Goal: Task Accomplishment & Management: Manage account settings

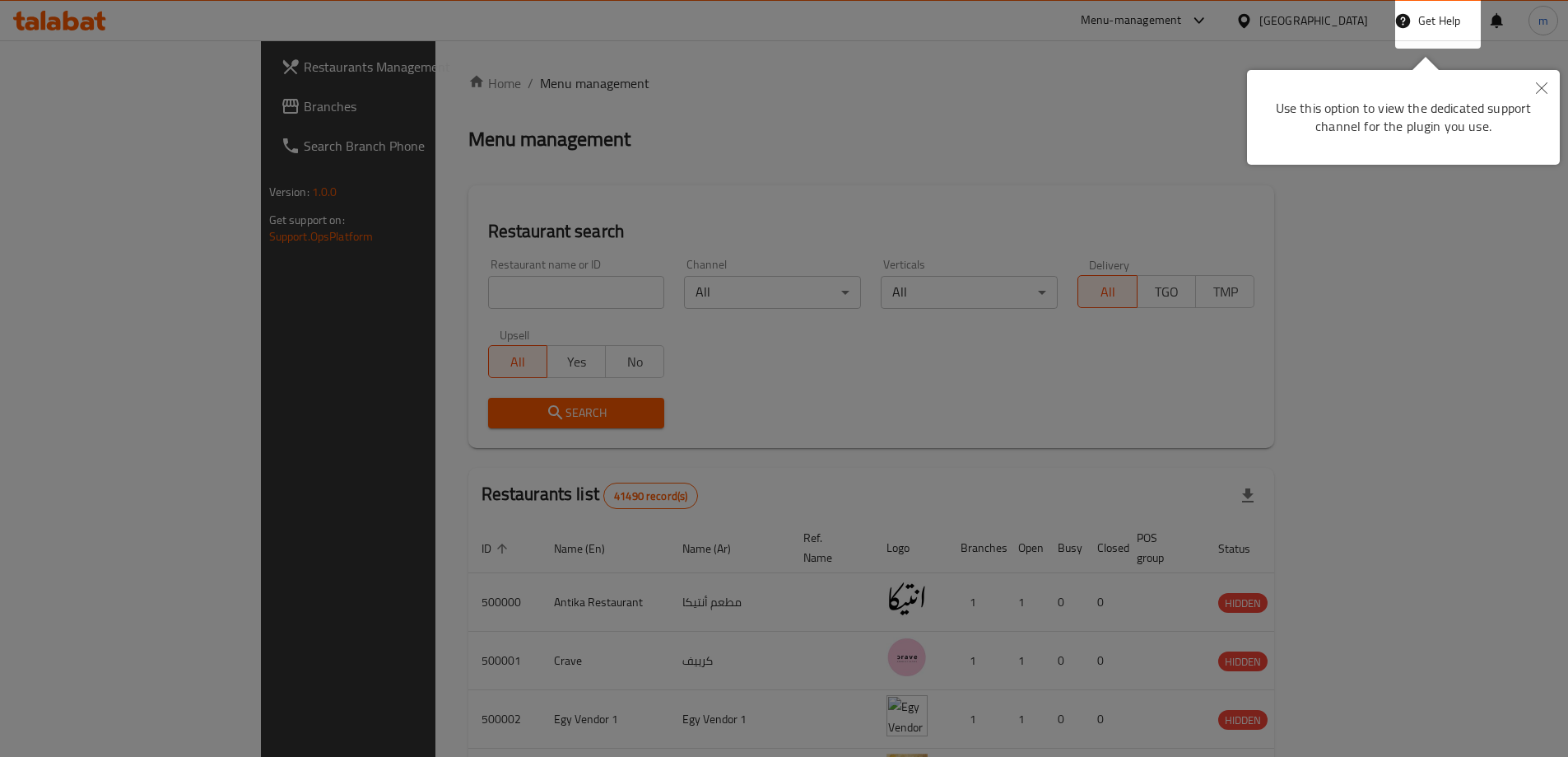
click at [1546, 94] on button "Close" at bounding box center [1542, 89] width 37 height 38
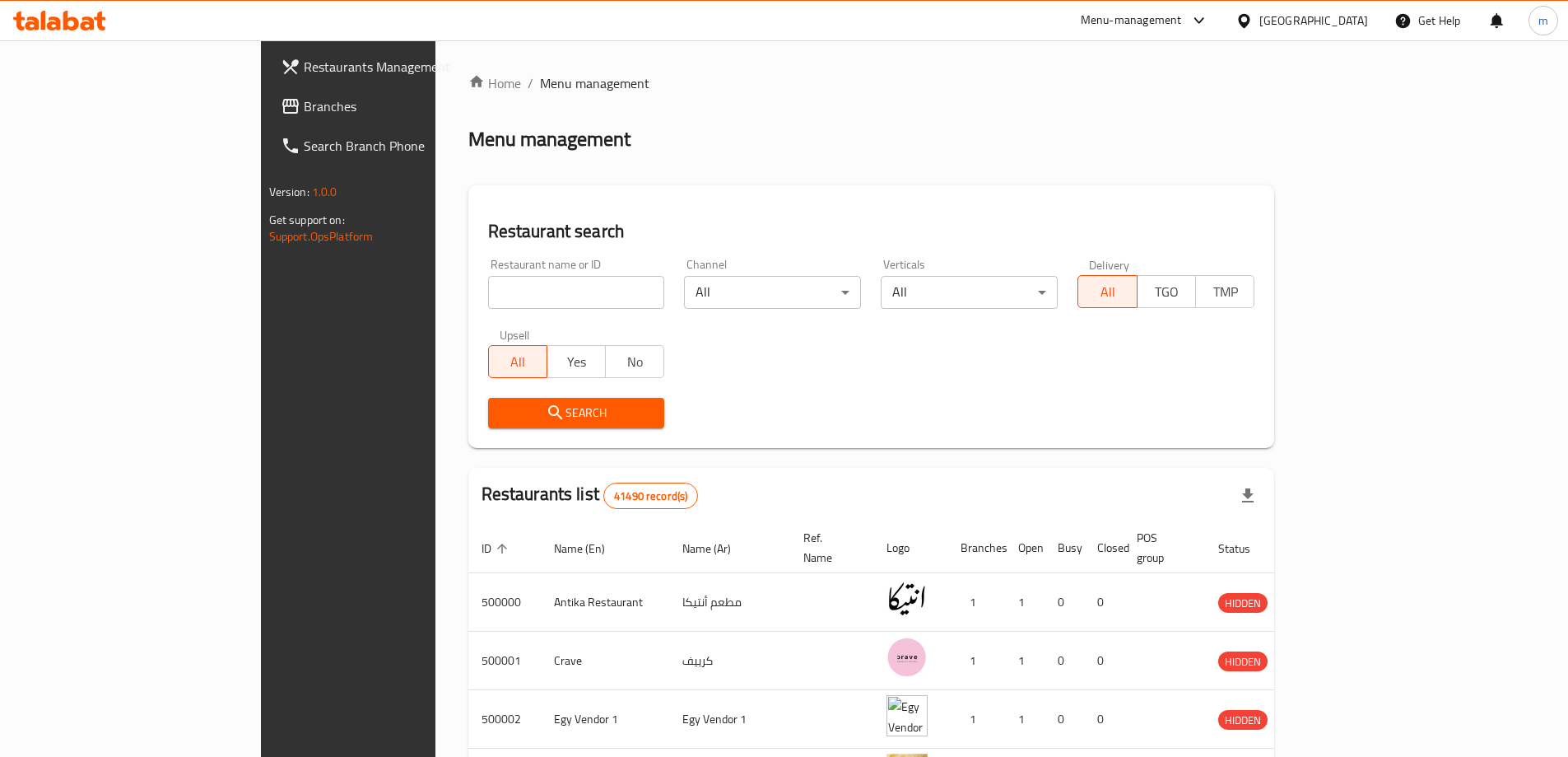
click at [304, 106] on span "Branches" at bounding box center [406, 106] width 205 height 19
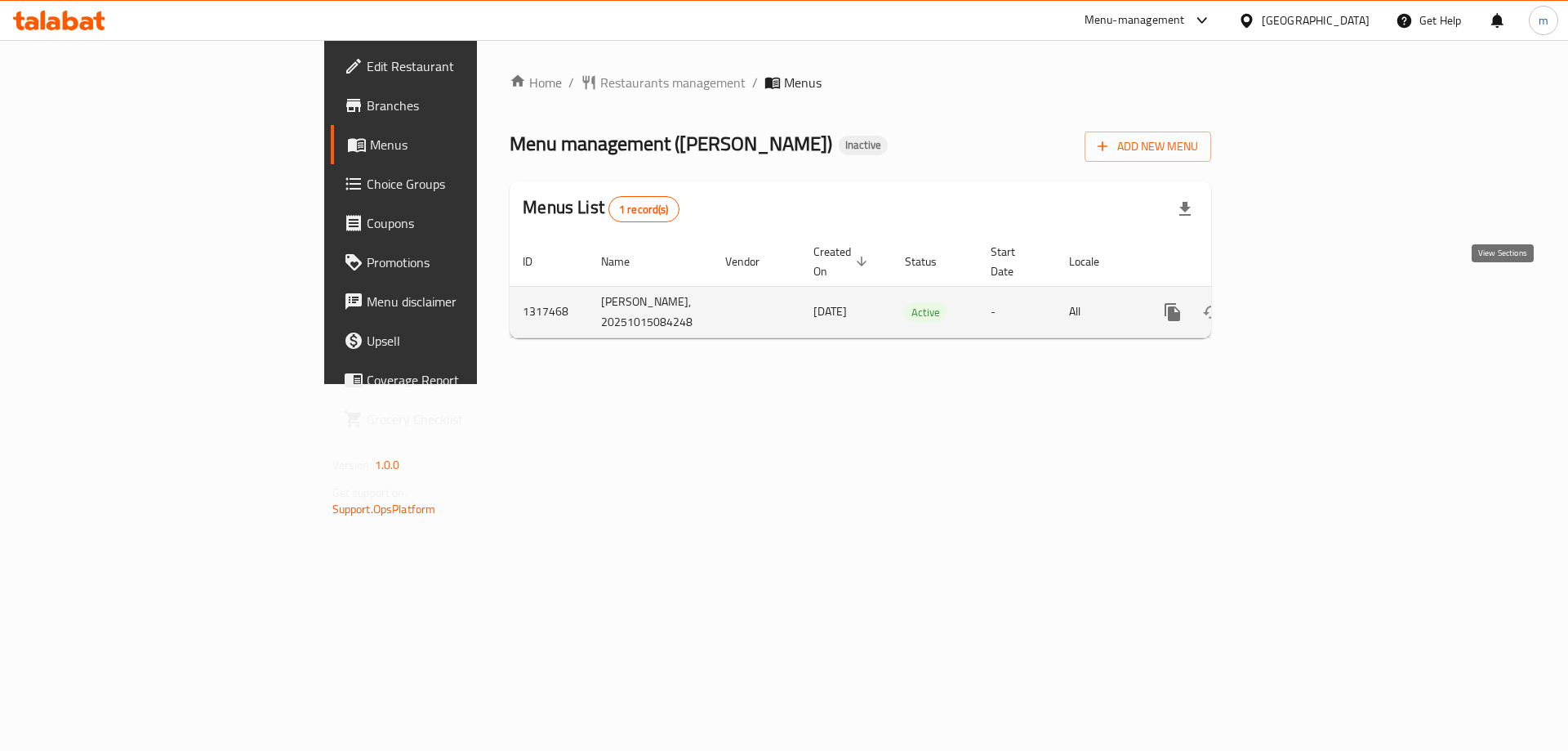
click at [1300, 302] on icon "enhanced table" at bounding box center [1290, 312] width 19 height 19
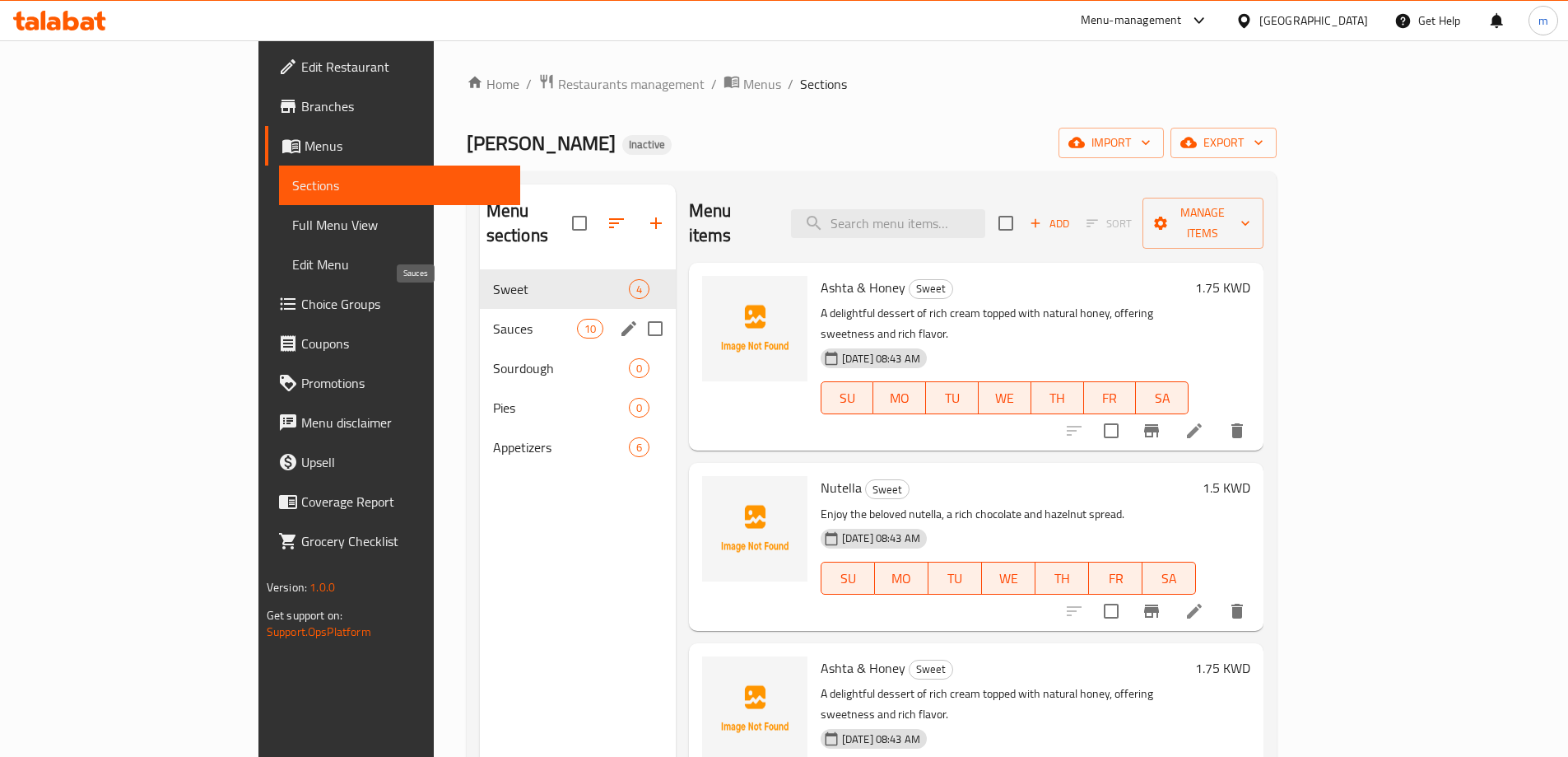
click at [493, 318] on span "Sauces" at bounding box center [535, 328] width 84 height 19
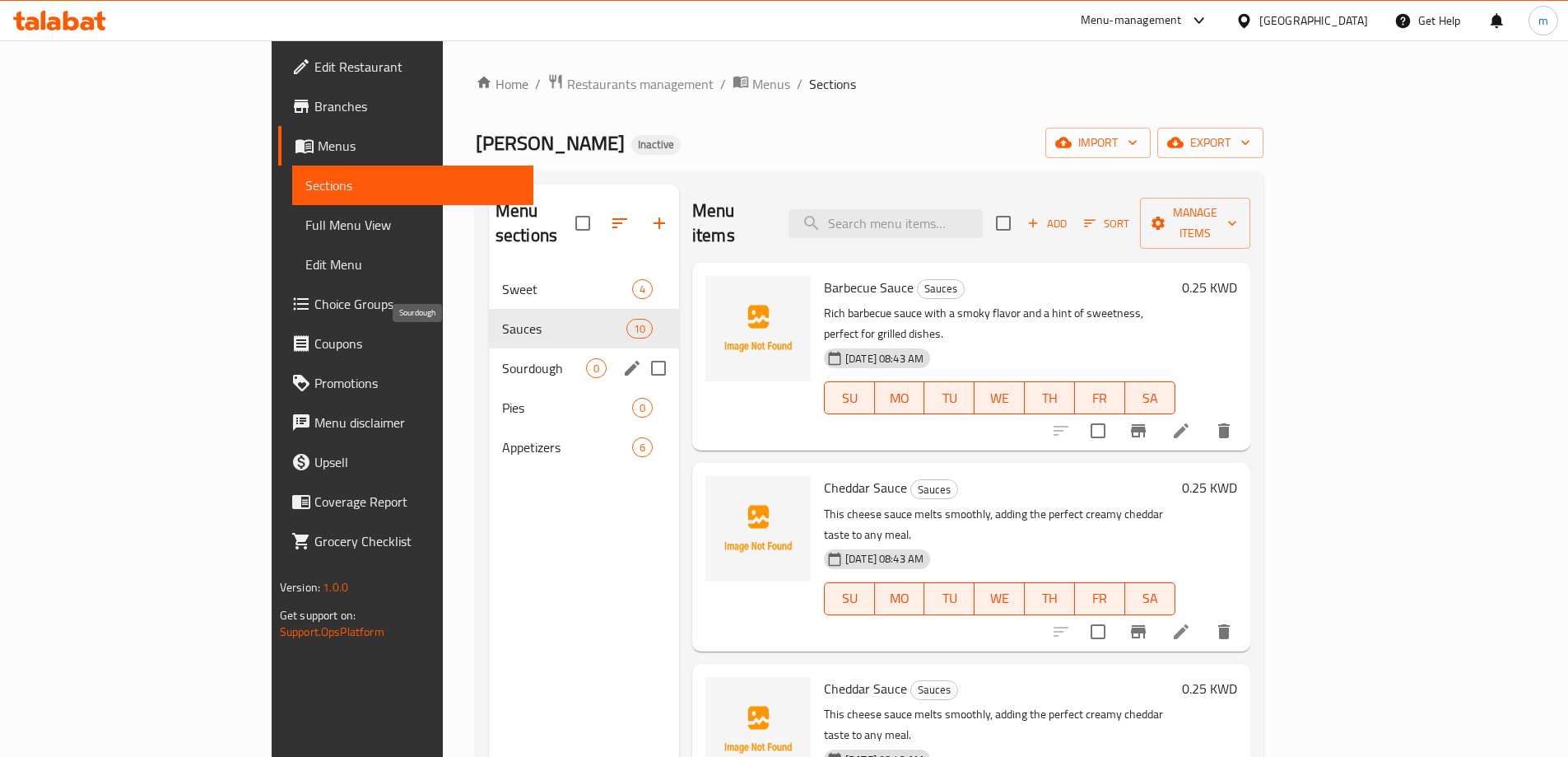
click at [502, 358] on span "Sourdough" at bounding box center [544, 367] width 84 height 19
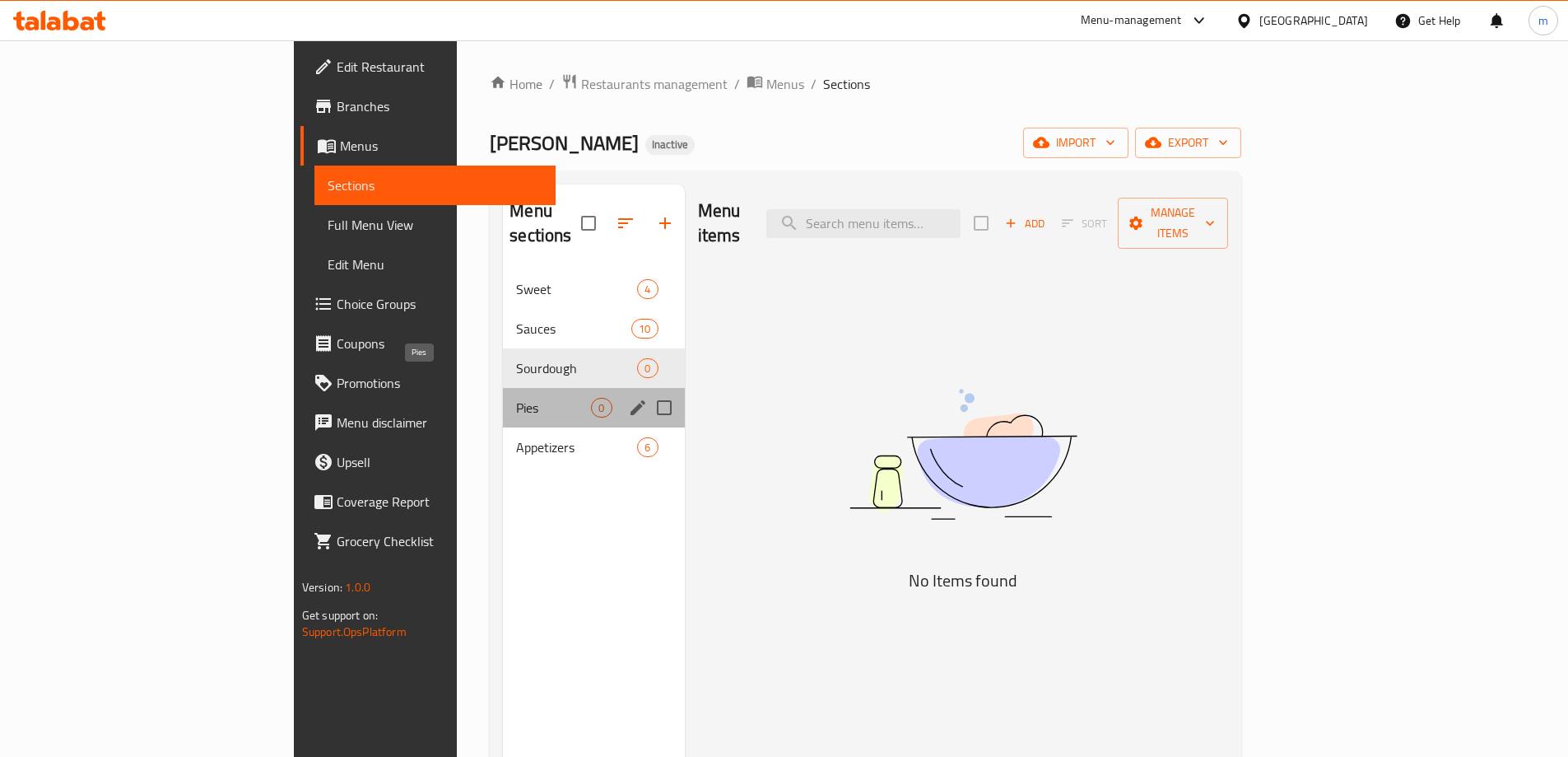
click at [516, 397] on span "Pies" at bounding box center [553, 407] width 75 height 19
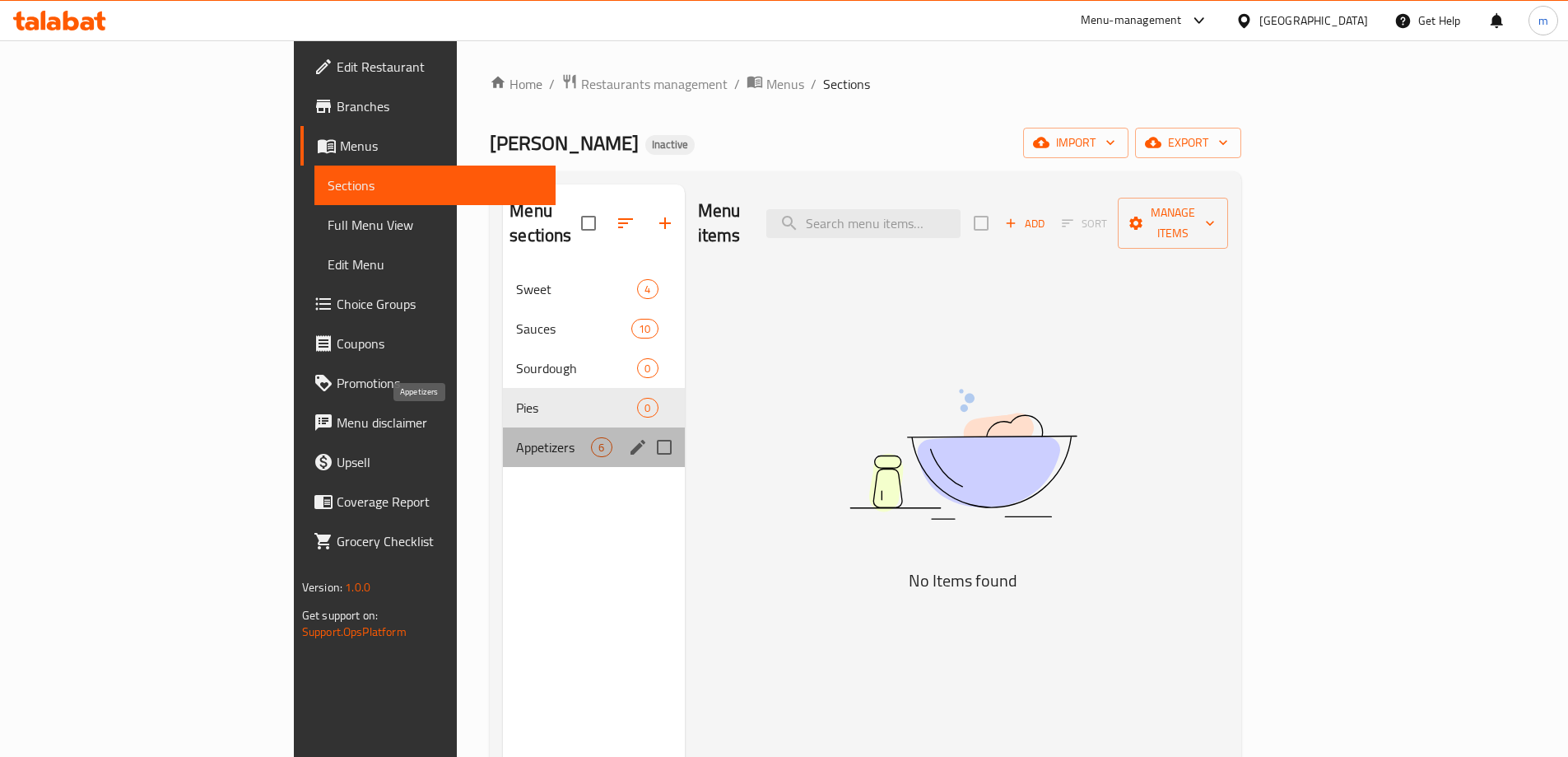
click at [516, 437] on span "Appetizers" at bounding box center [553, 446] width 75 height 19
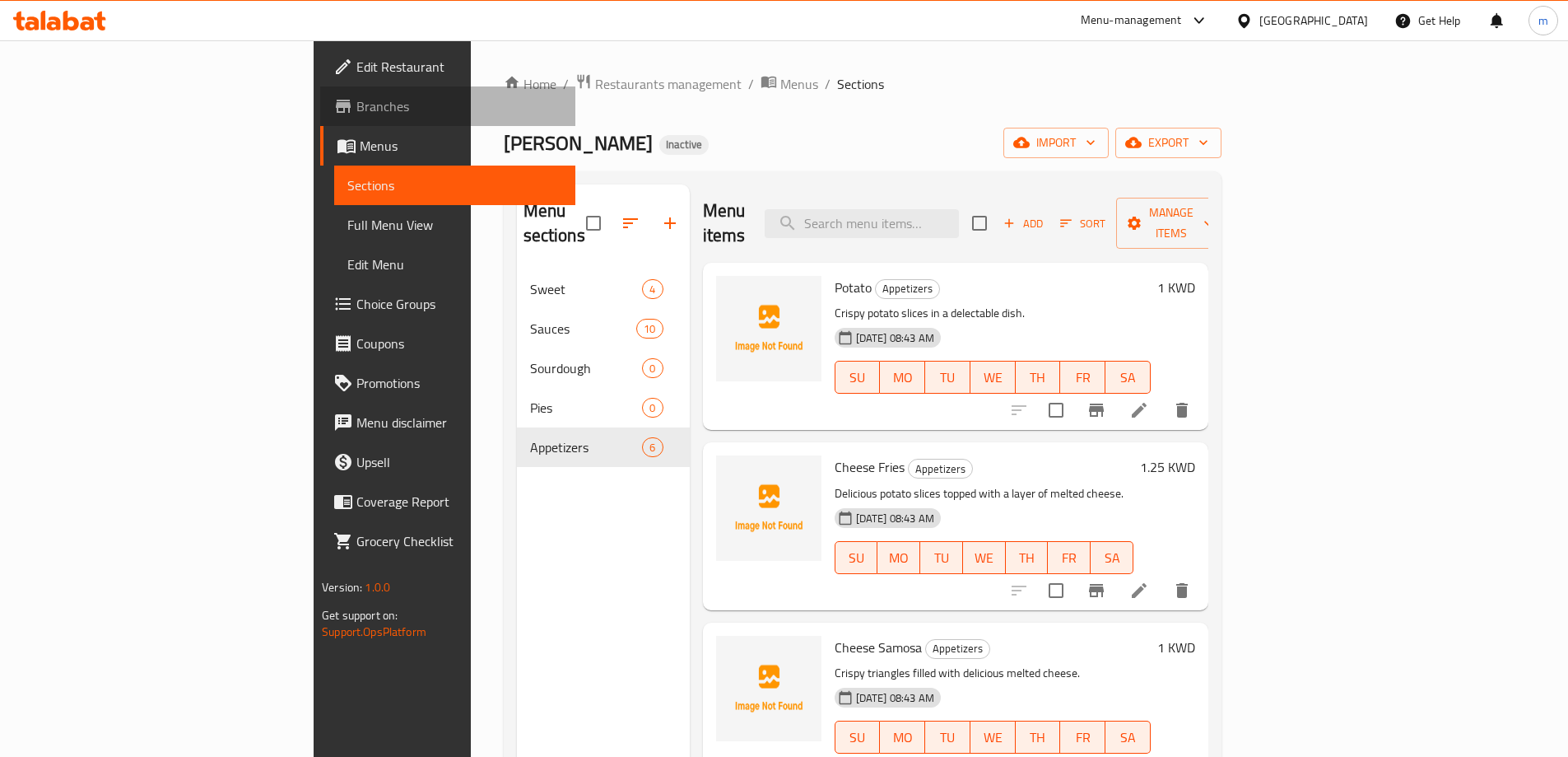
click at [357, 100] on span "Branches" at bounding box center [459, 106] width 205 height 19
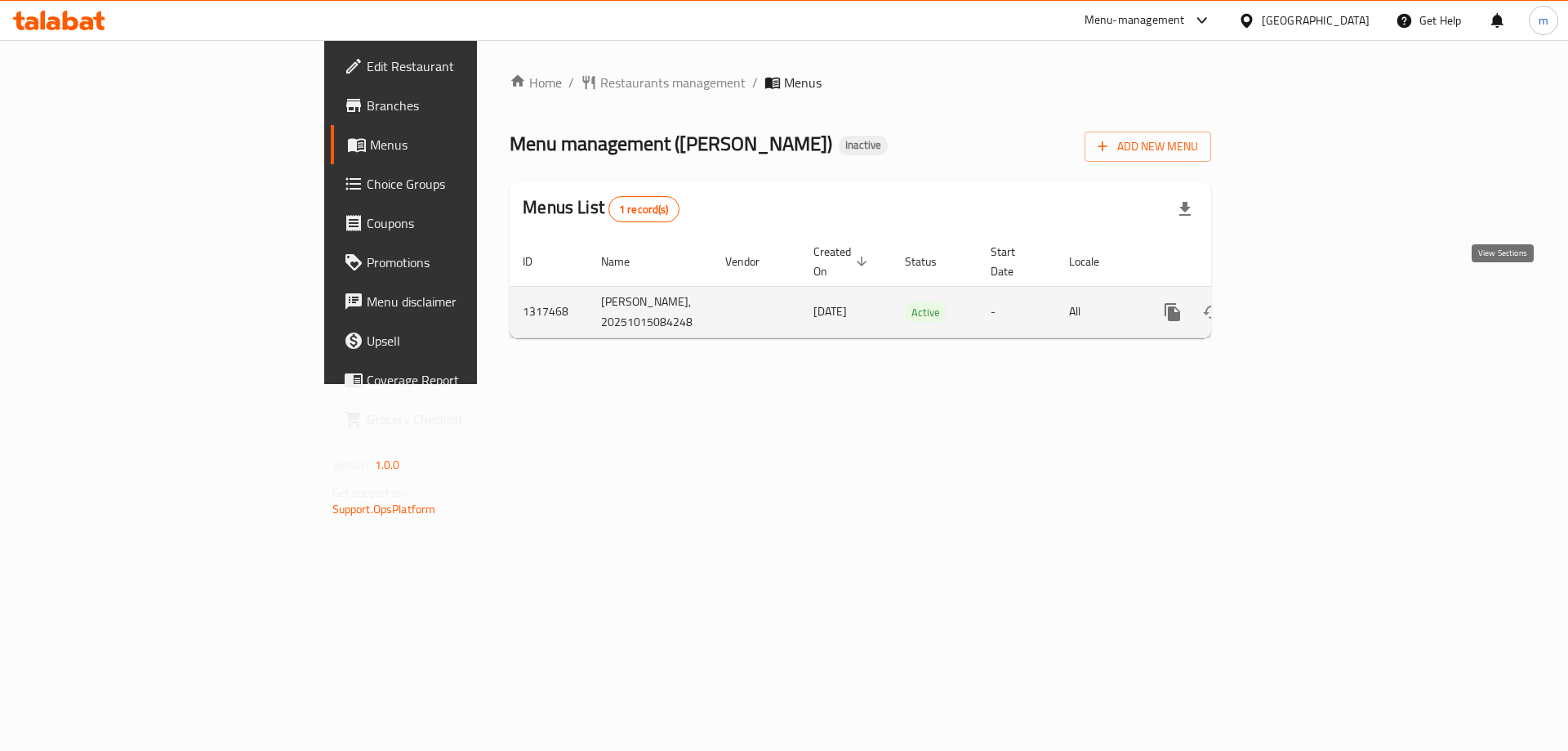
click at [1300, 302] on icon "enhanced table" at bounding box center [1290, 312] width 19 height 19
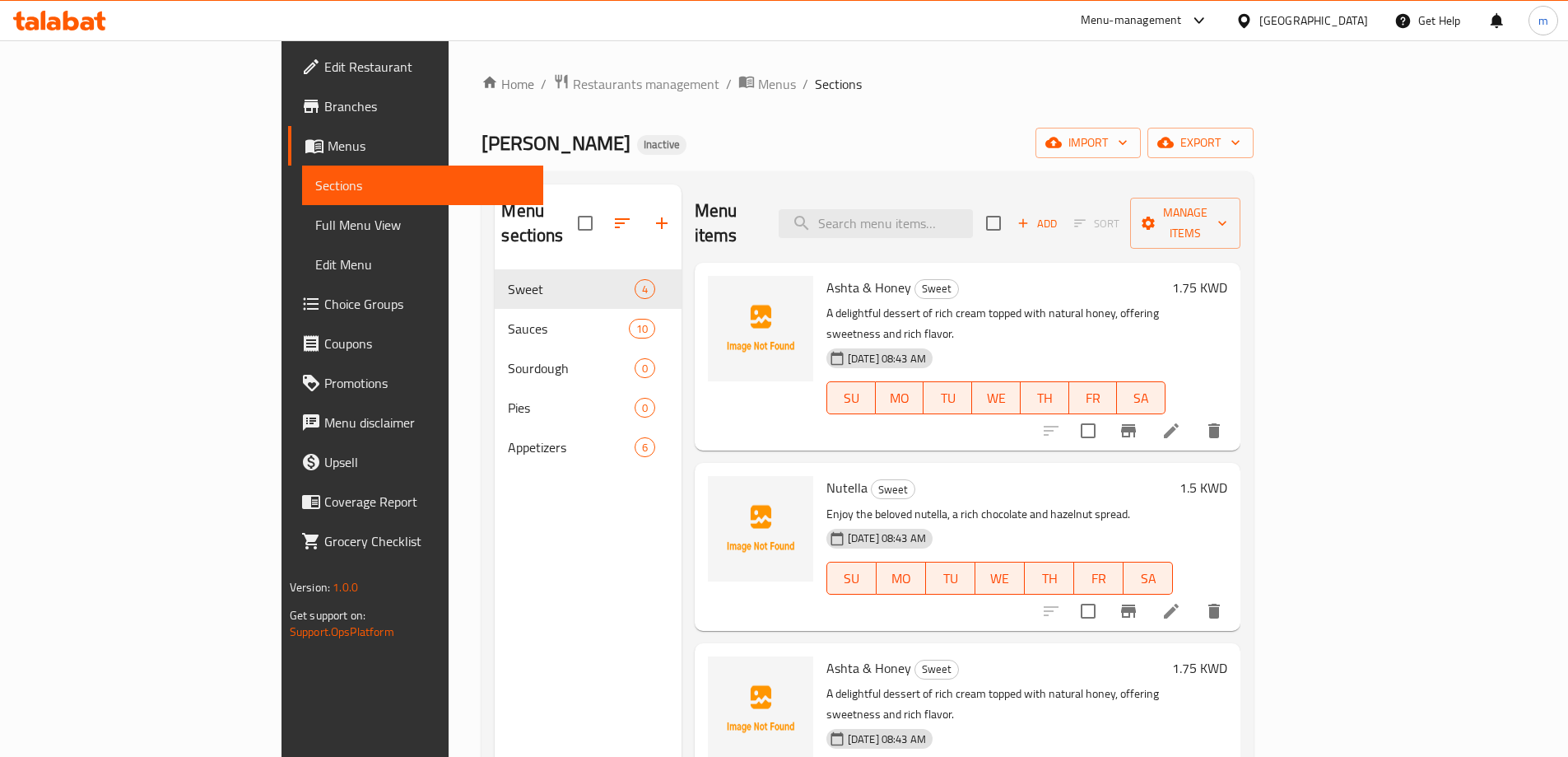
click at [324, 113] on span "Branches" at bounding box center [426, 106] width 205 height 19
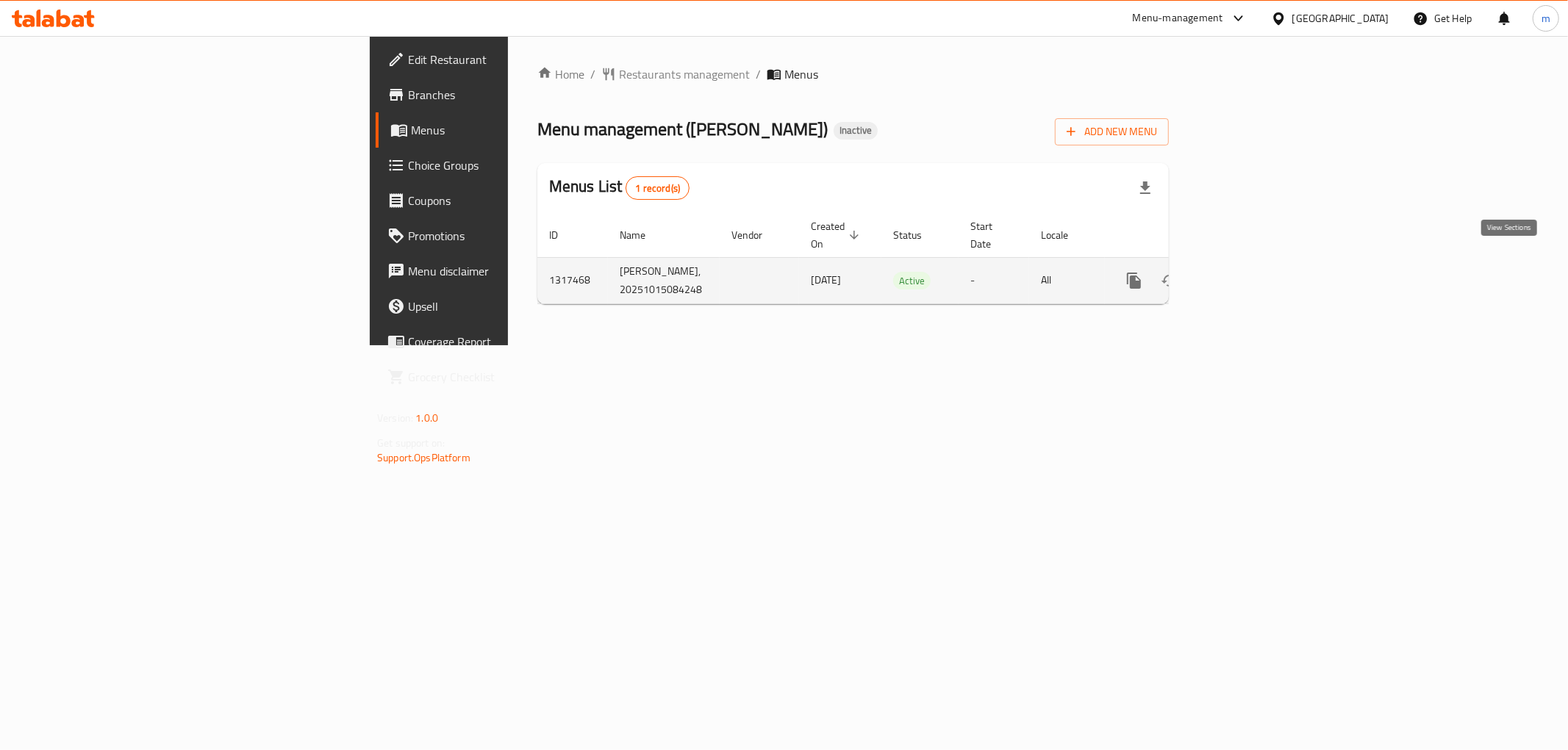
click at [1257, 263] on link "enhanced table" at bounding box center [1239, 280] width 35 height 35
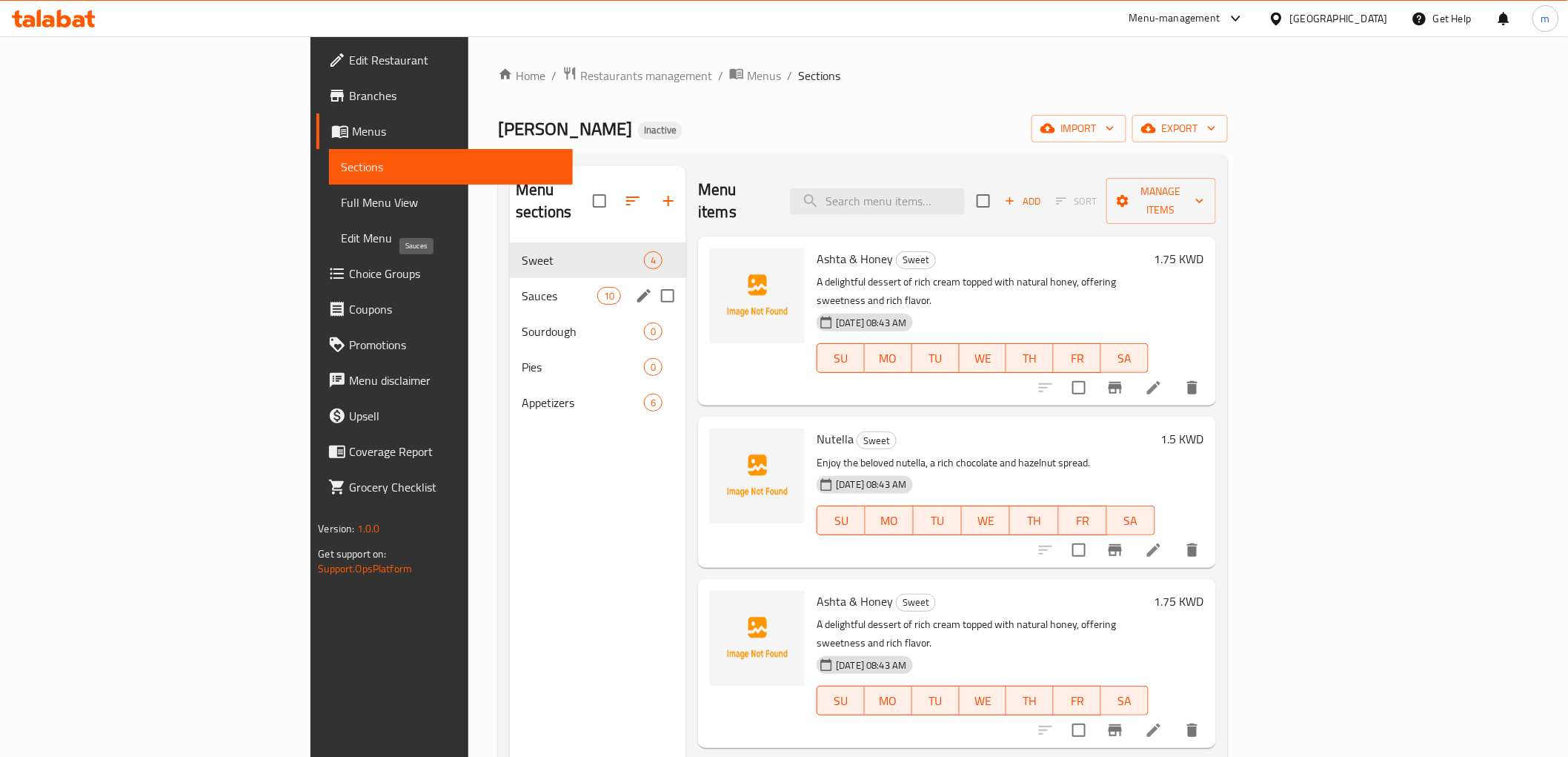
click at [522, 286] on span "Sauces" at bounding box center [559, 295] width 75 height 17
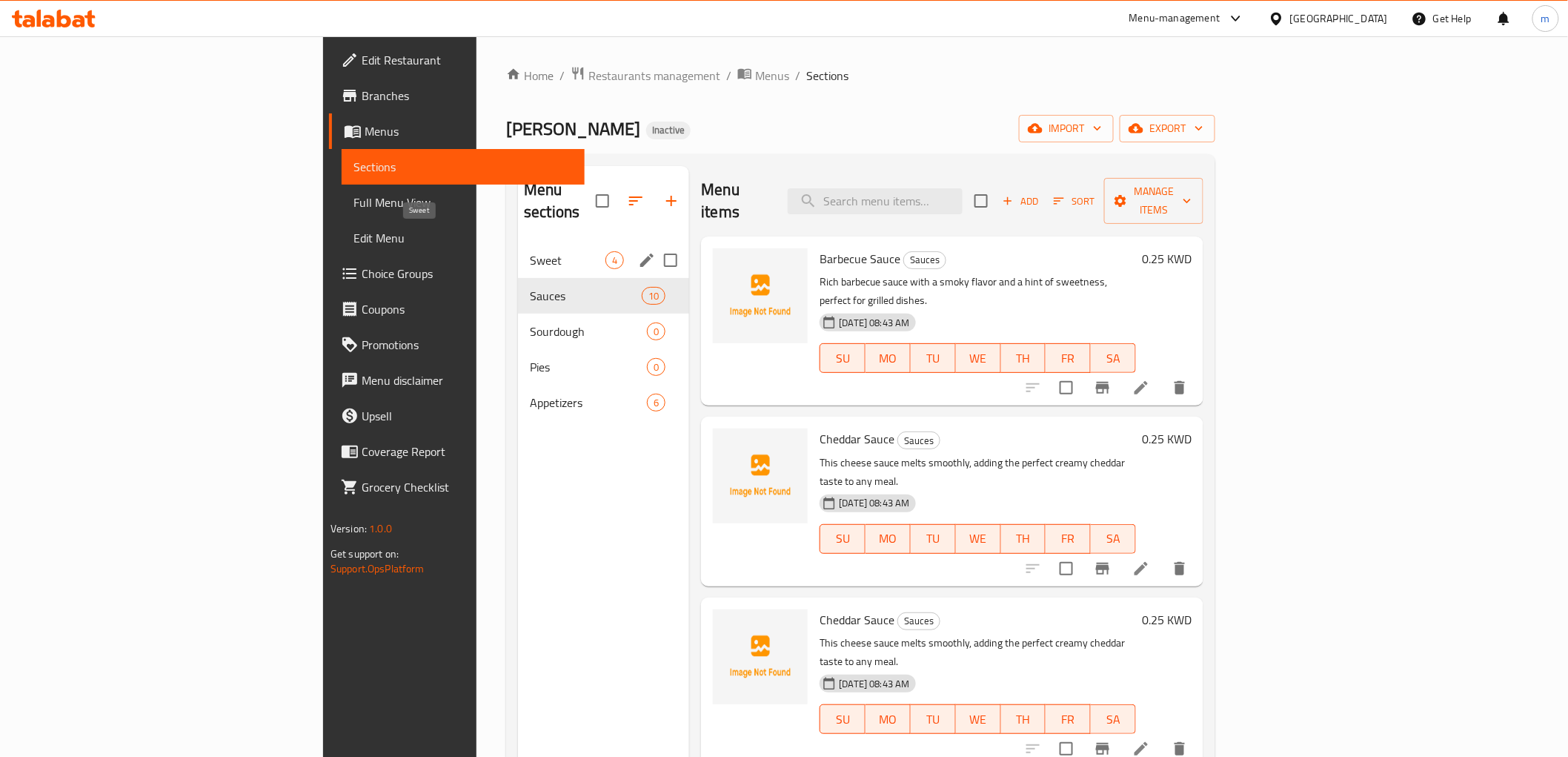
click at [530, 251] on span "Sweet" at bounding box center [567, 260] width 75 height 17
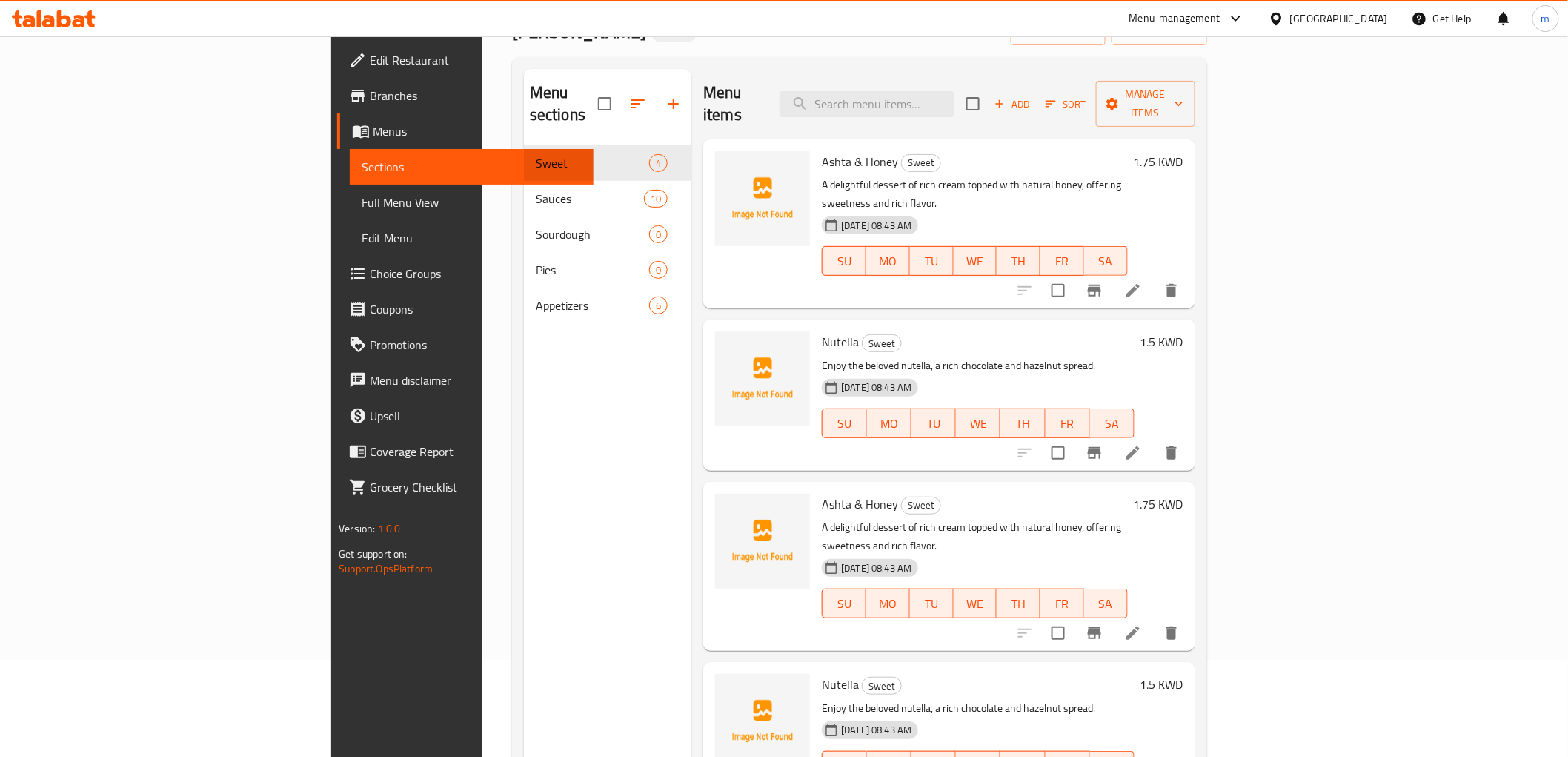
scroll to position [43, 0]
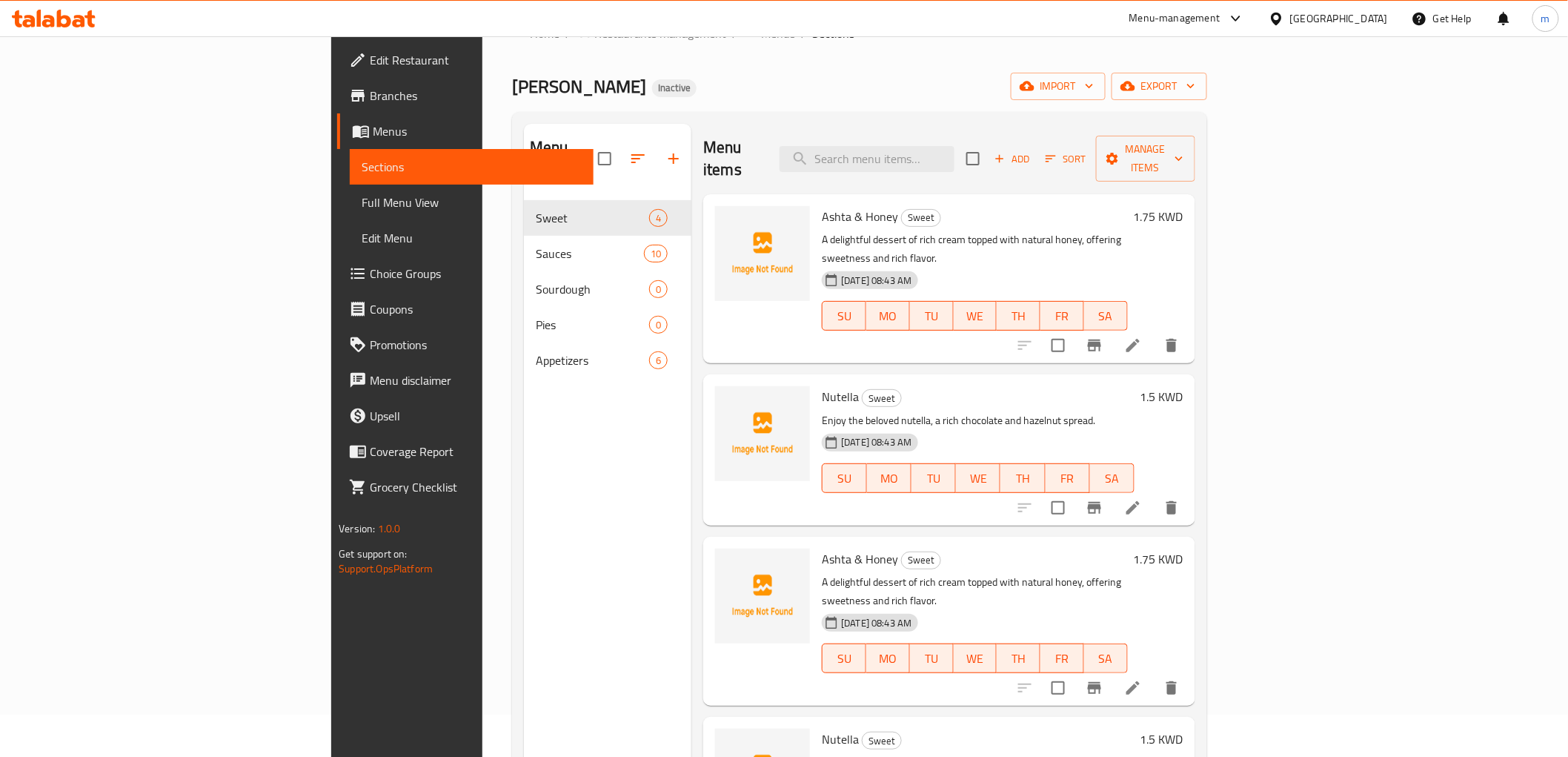
click at [1142, 337] on icon at bounding box center [1132, 346] width 17 height 17
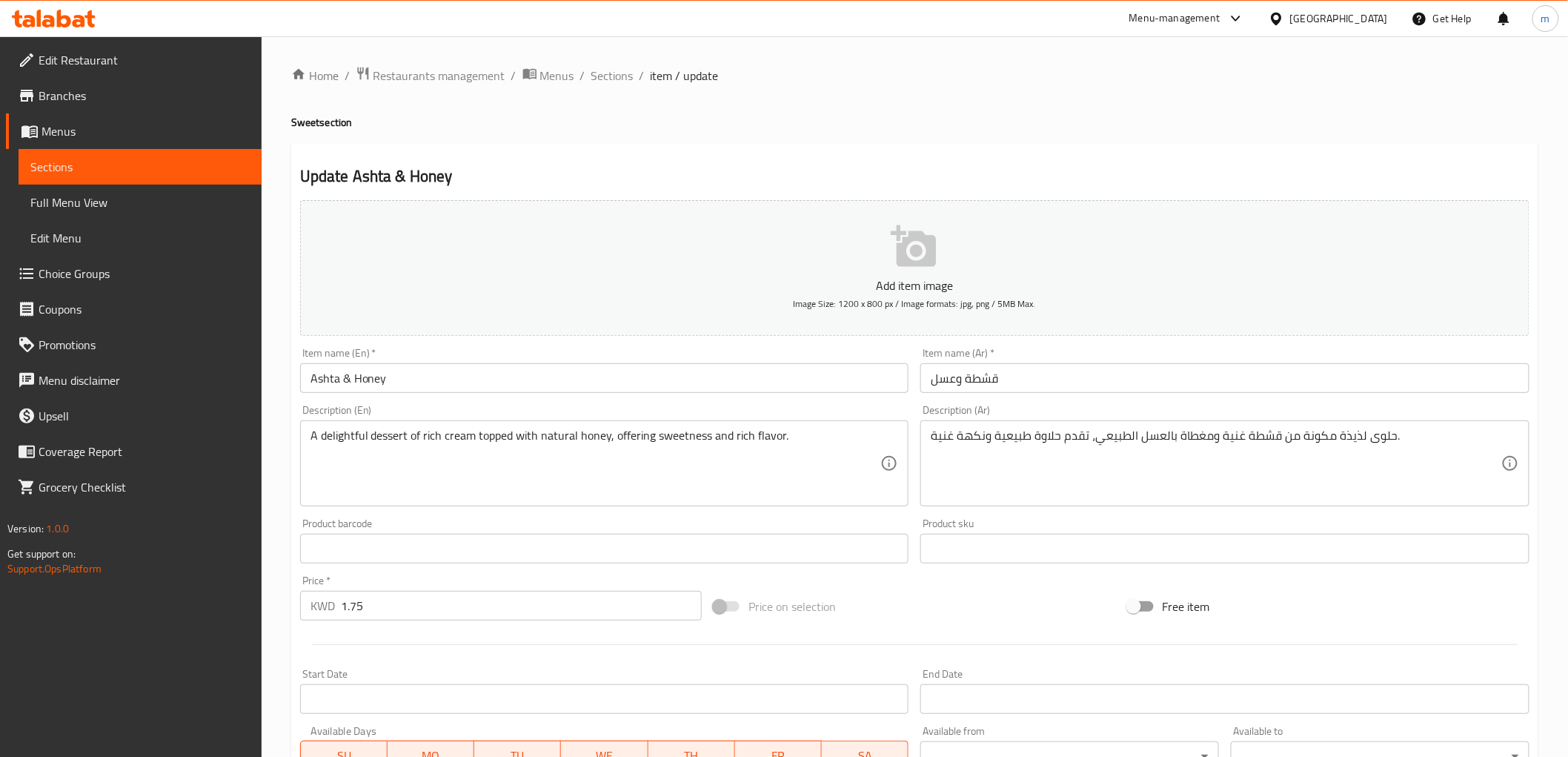
click at [104, 242] on span "Edit Menu" at bounding box center [140, 238] width 220 height 17
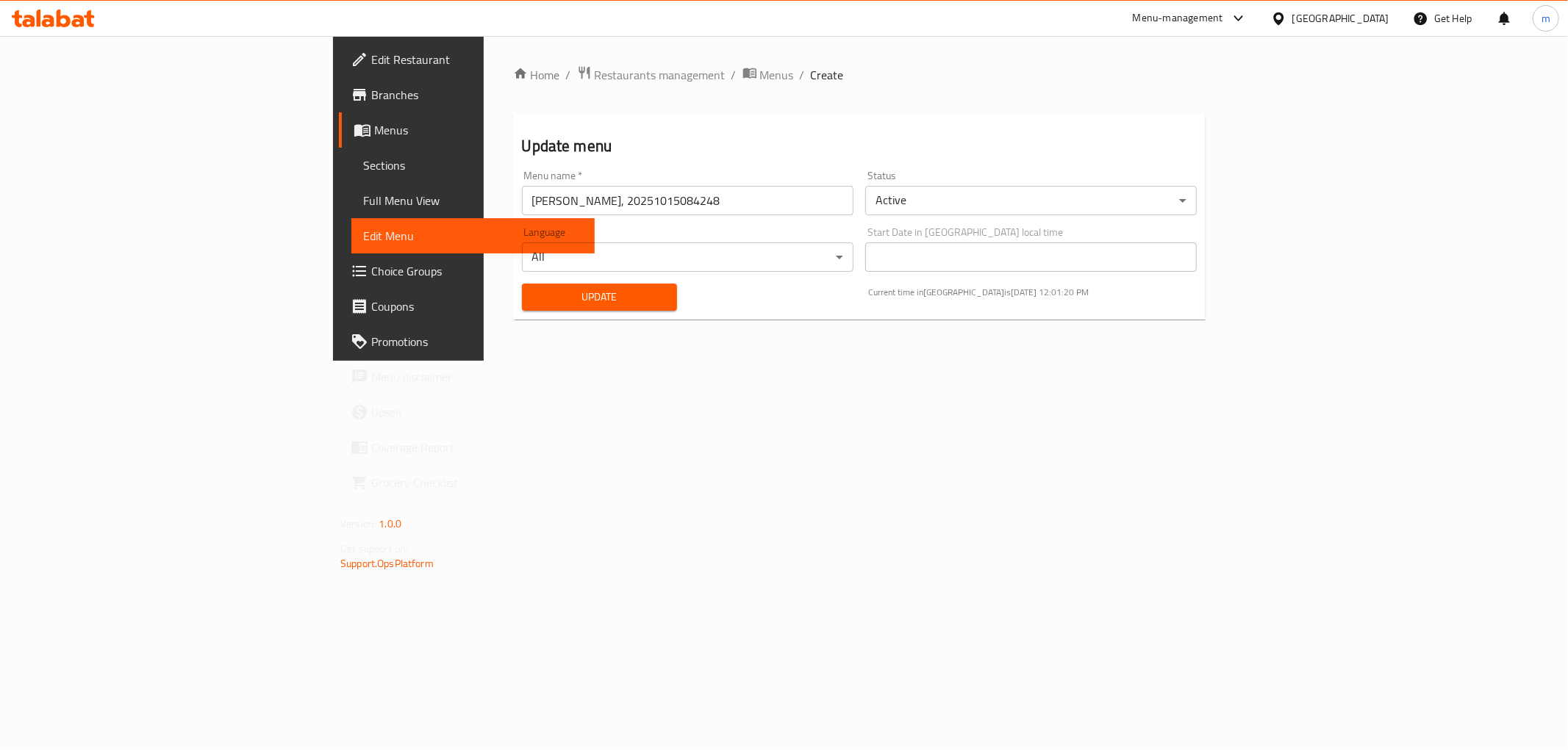
click at [363, 204] on span "Full Menu View" at bounding box center [472, 200] width 219 height 17
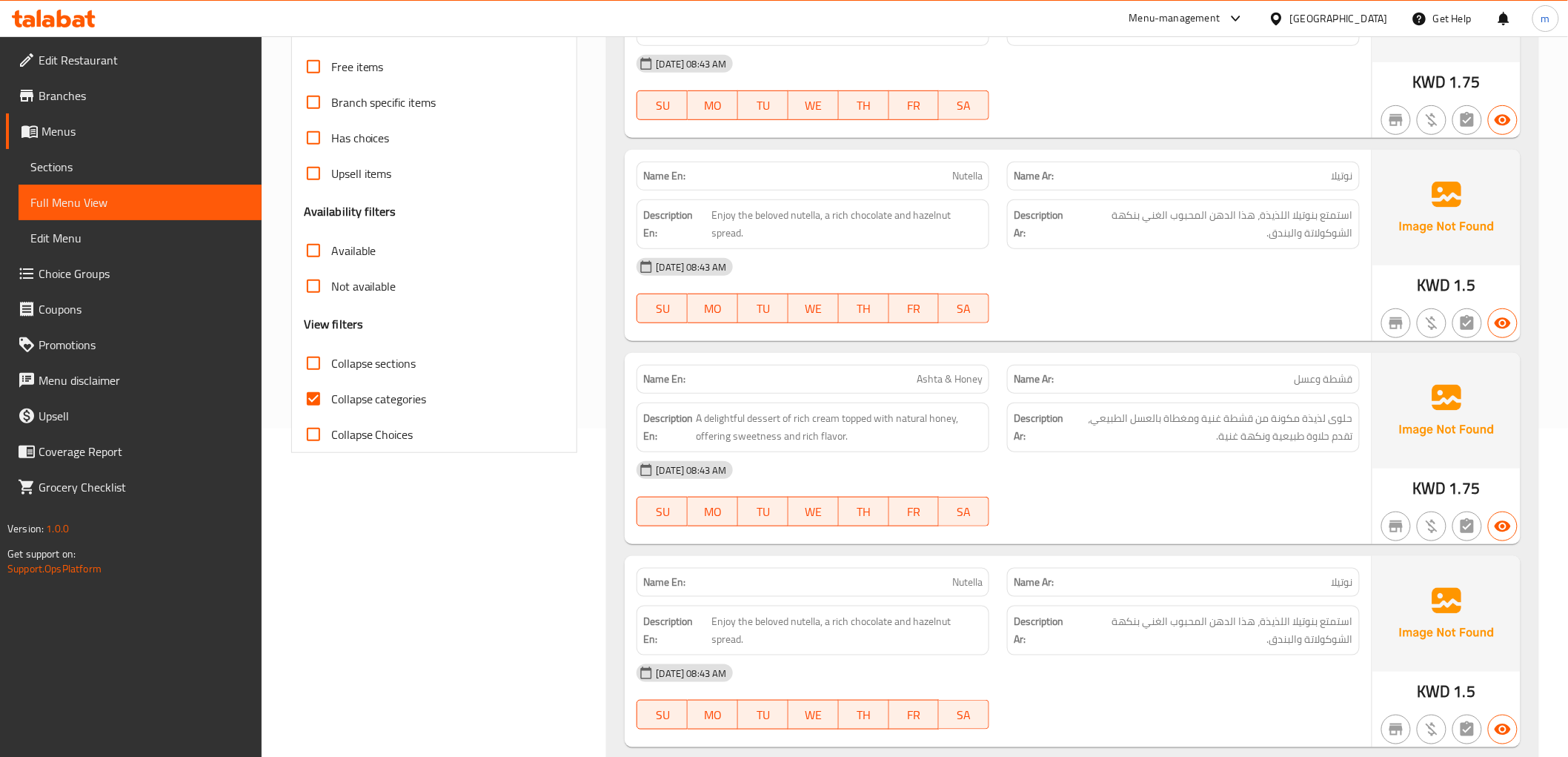
scroll to position [329, 0]
click at [317, 380] on input "Collapse categories" at bounding box center [313, 398] width 36 height 36
checkbox input "false"
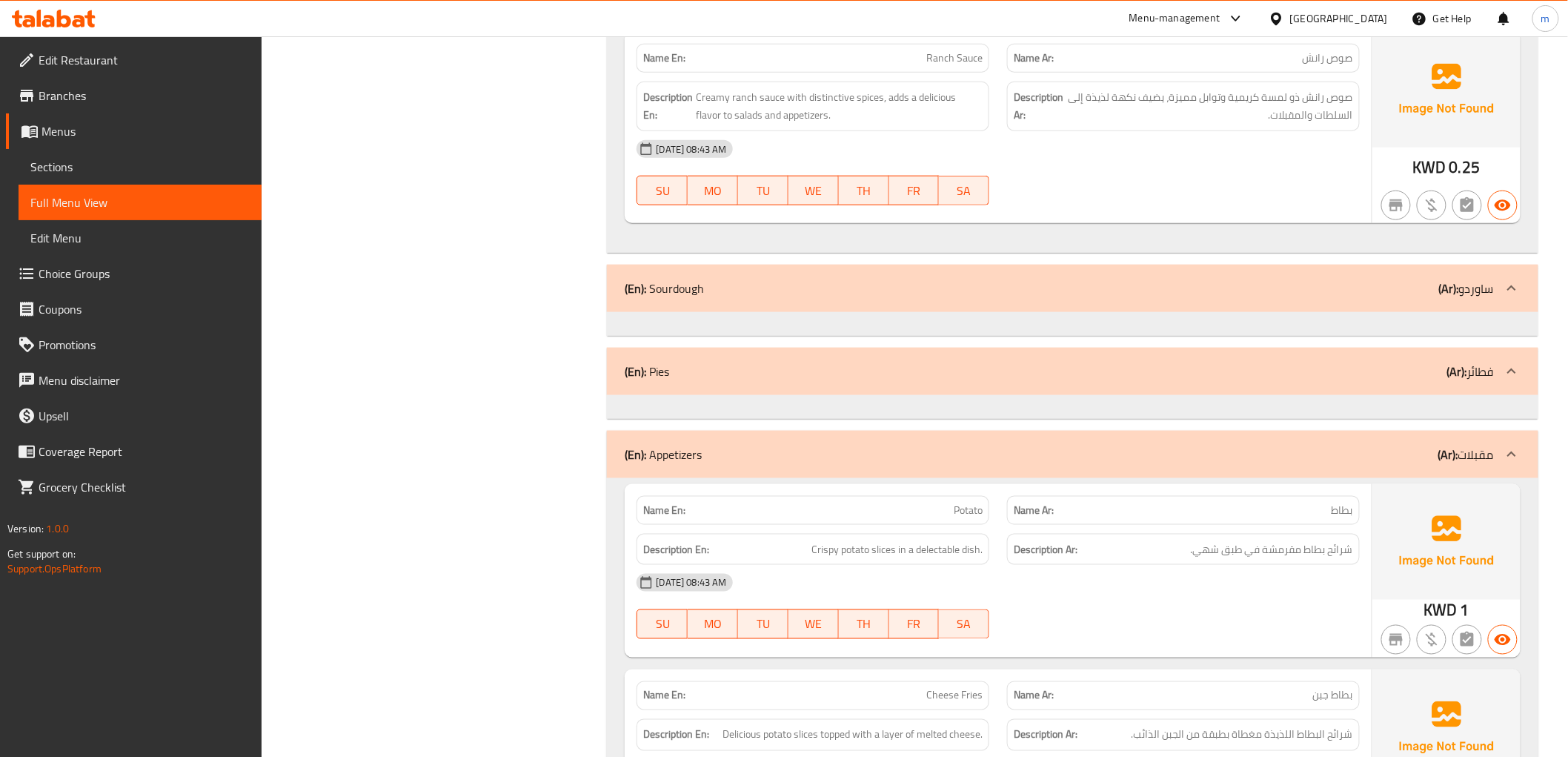
scroll to position [3130, 0]
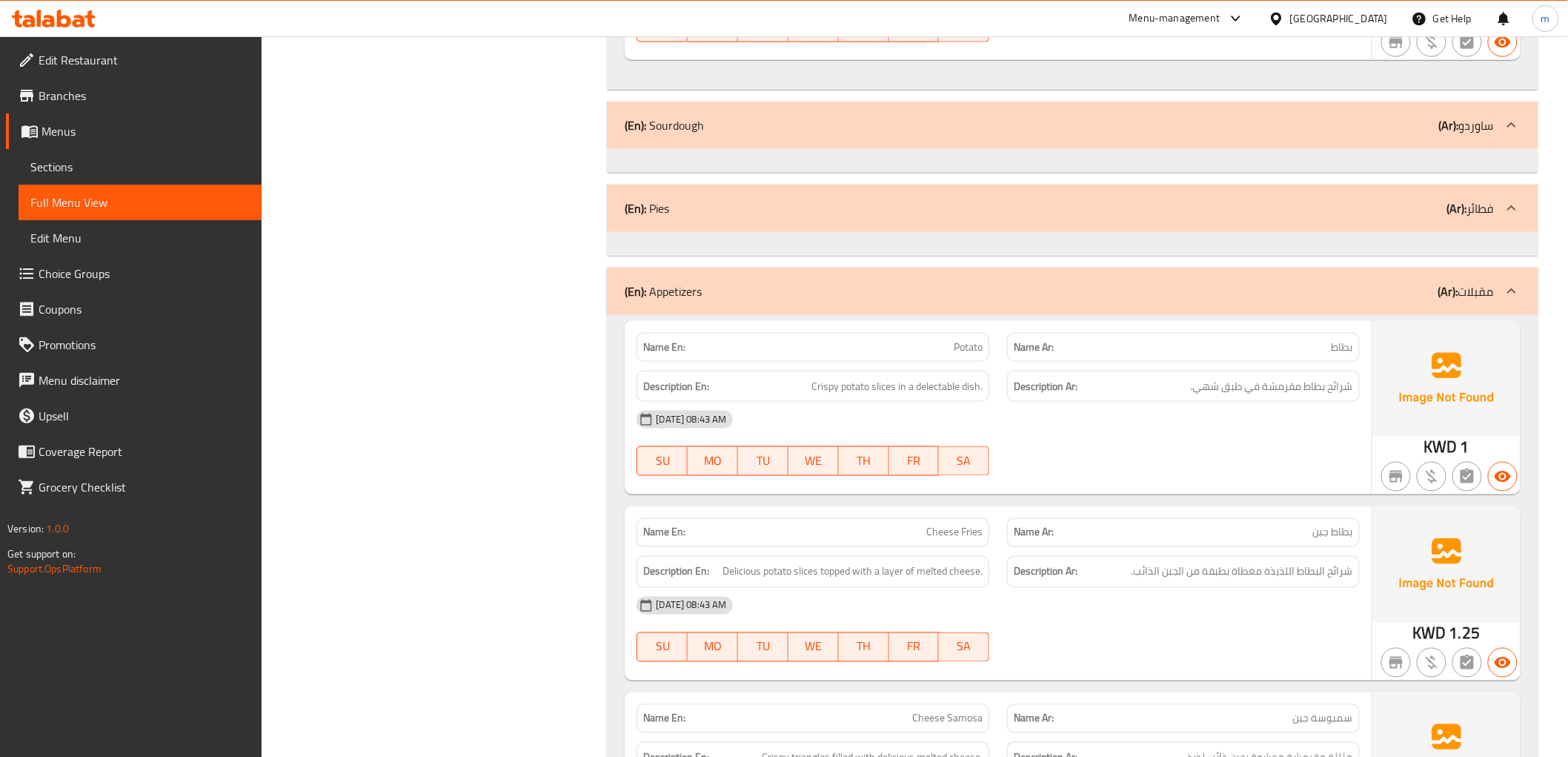
click at [1297, 116] on div "(En): Sourdough (Ar): ساوردو" at bounding box center [1059, 125] width 869 height 17
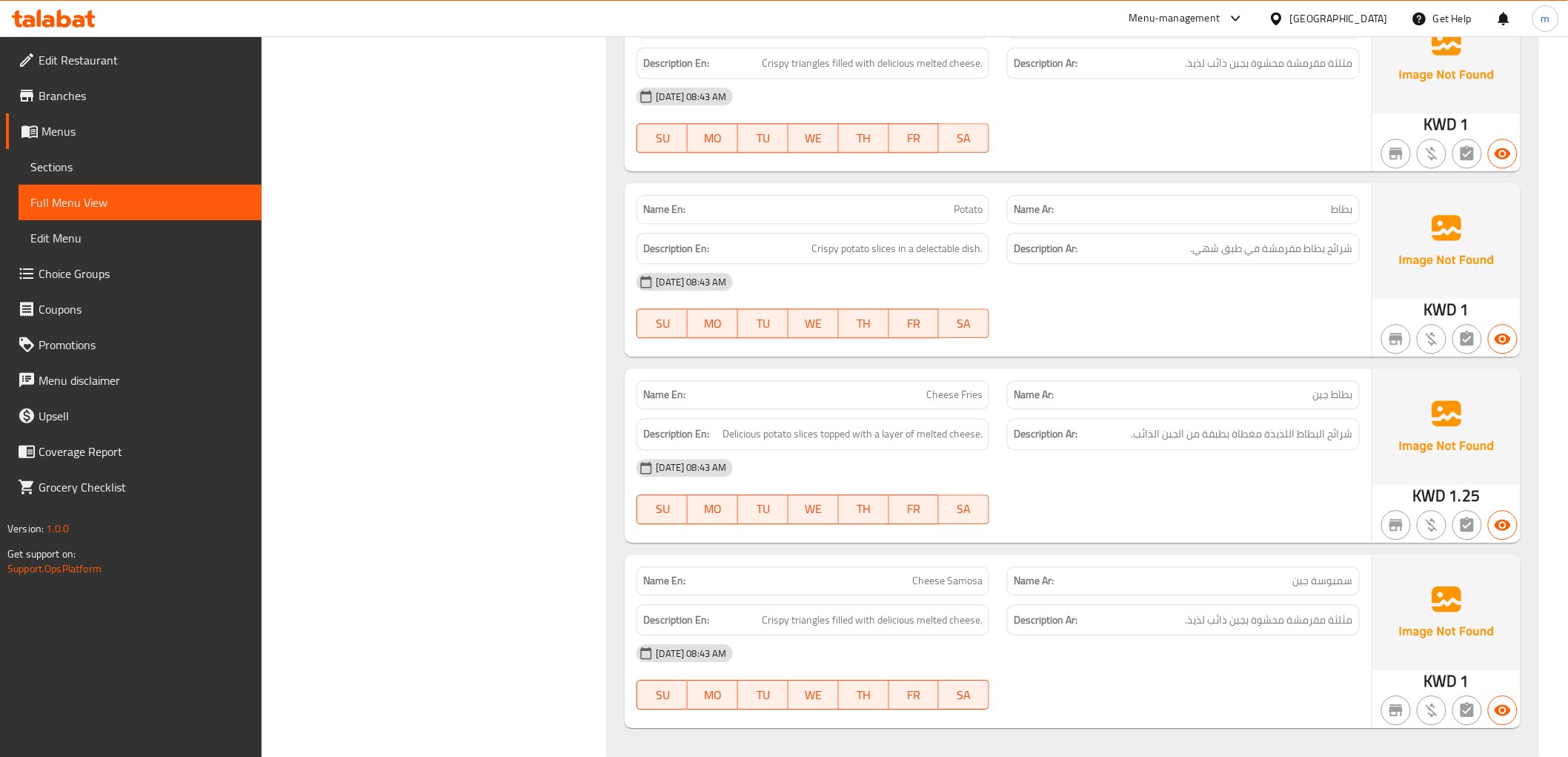
scroll to position [3800, 0]
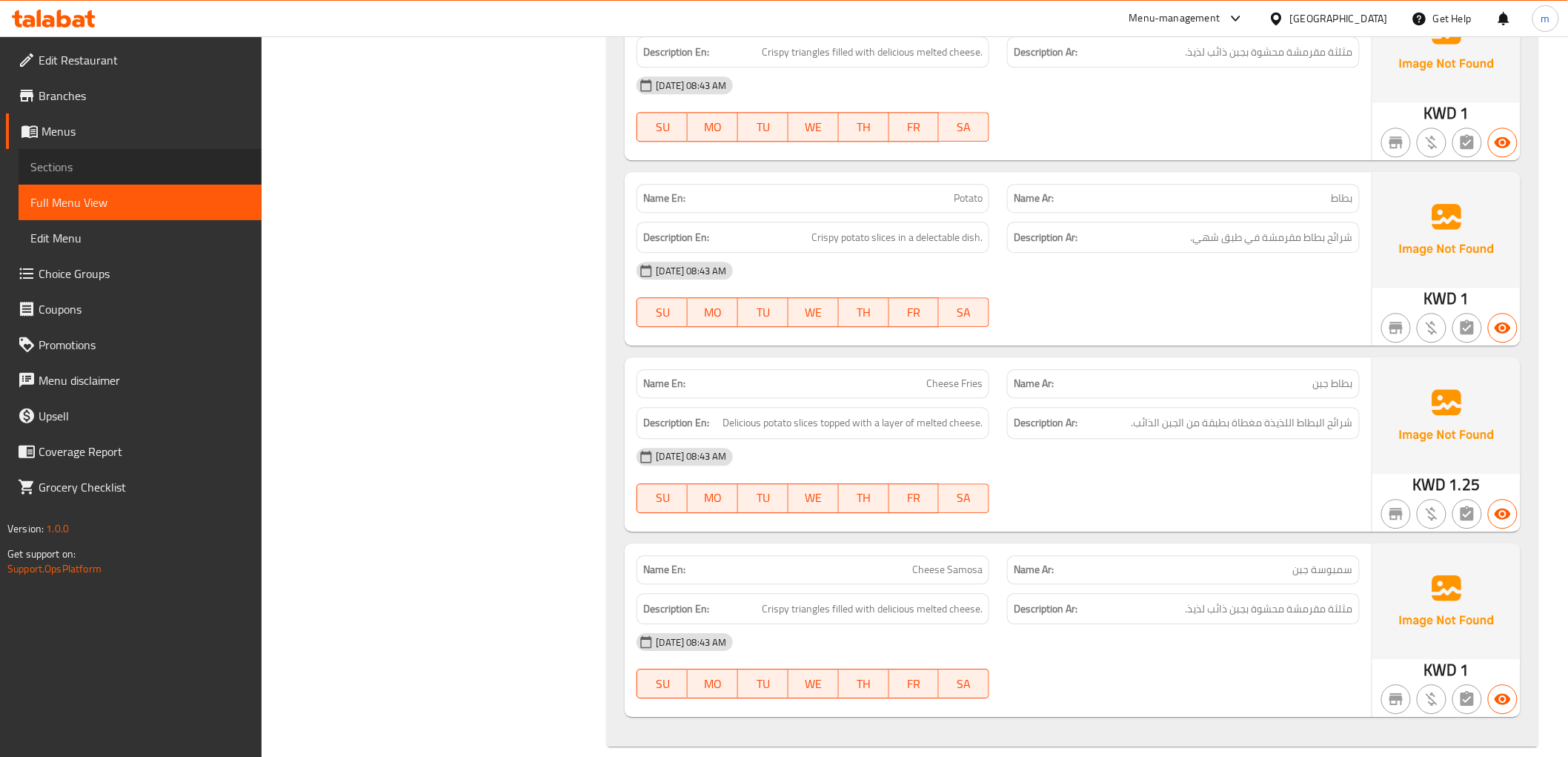
click at [97, 171] on span "Sections" at bounding box center [140, 167] width 220 height 17
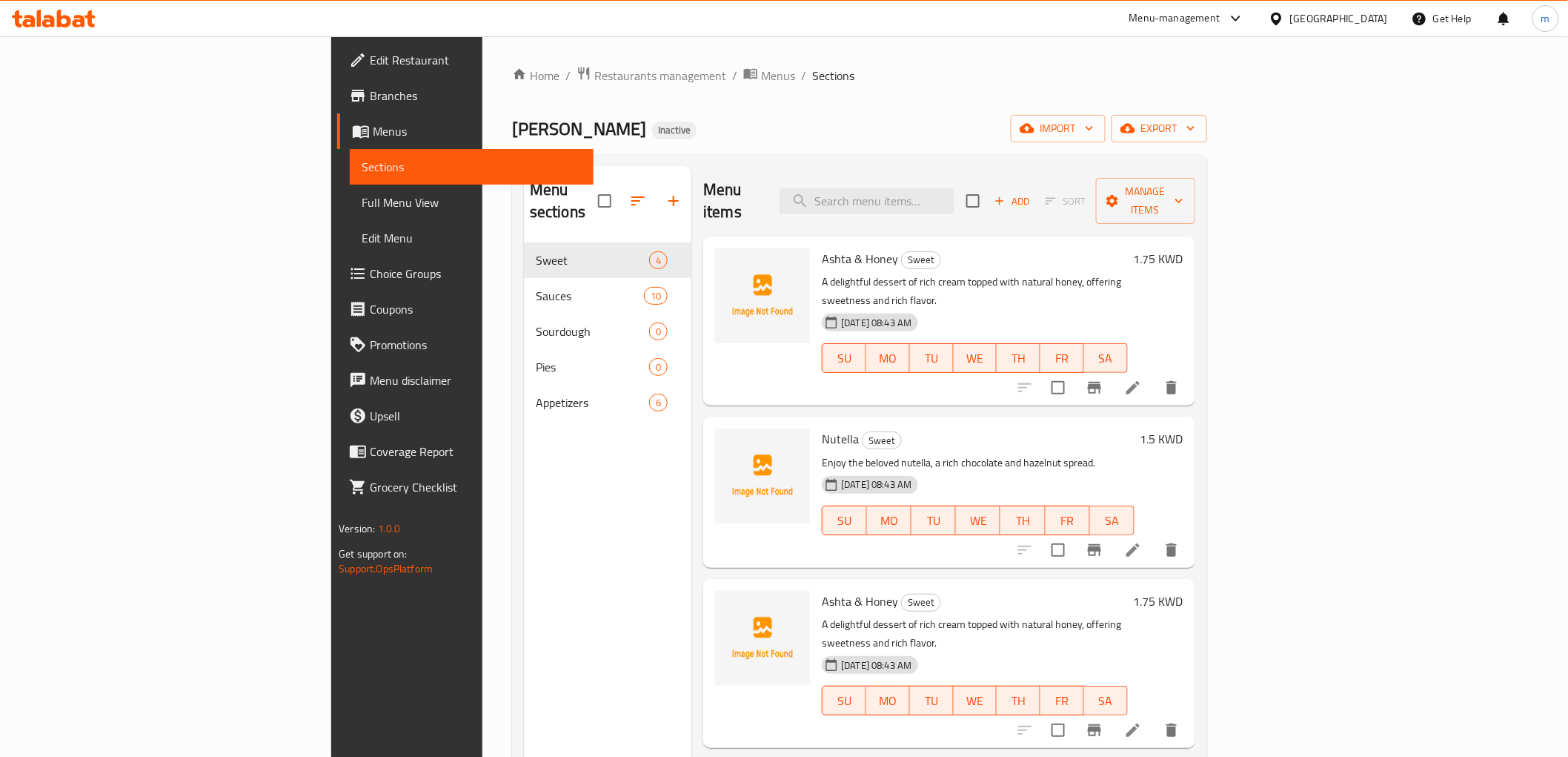
click at [338, 109] on link "Branches" at bounding box center [465, 95] width 256 height 36
